Goal: Navigation & Orientation: Go to known website

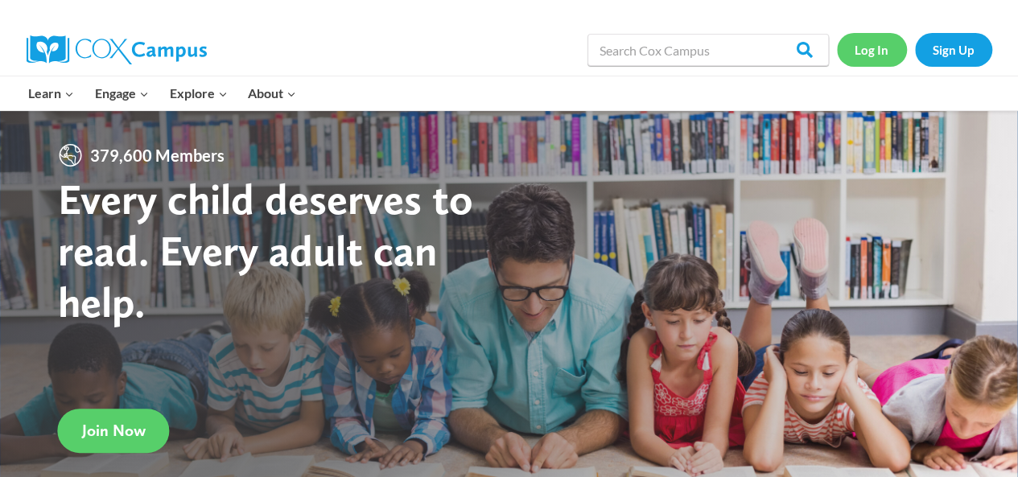
click at [877, 39] on link "Log In" at bounding box center [872, 49] width 70 height 33
click at [875, 49] on link "Log In" at bounding box center [872, 49] width 70 height 33
